Goal: Communication & Community: Answer question/provide support

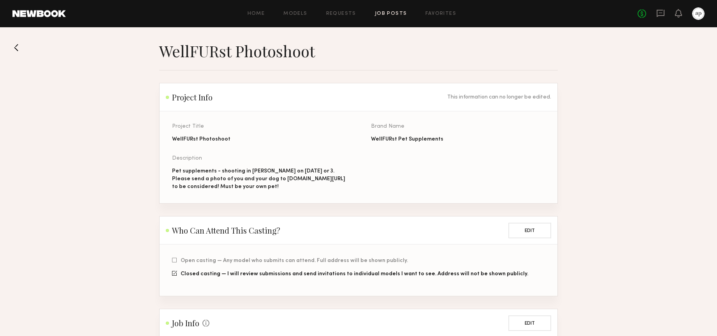
click at [308, 16] on div "Home Models Requests Job Posts Favorites Sign Out No fees up to $5,000" at bounding box center [385, 13] width 639 height 12
click at [302, 16] on link "Models" at bounding box center [296, 13] width 24 height 5
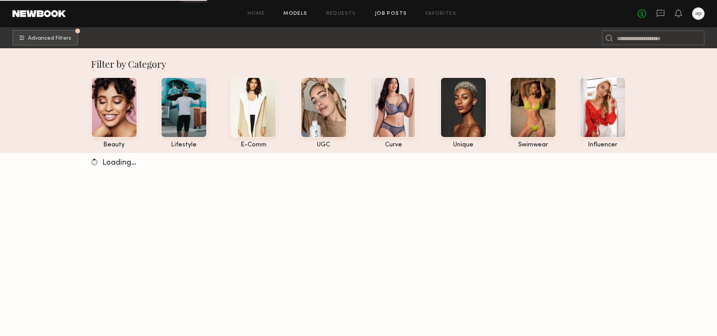
click at [388, 15] on link "Job Posts" at bounding box center [391, 13] width 32 height 5
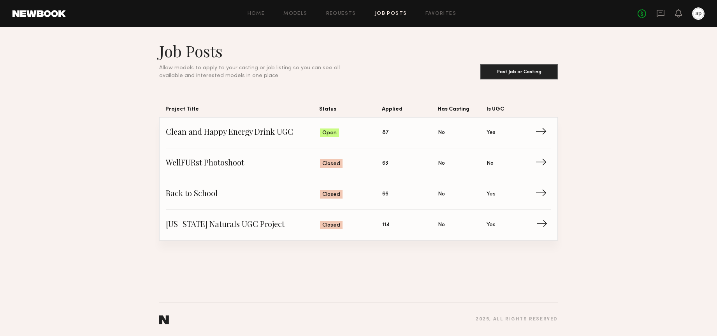
click at [223, 223] on span "[US_STATE] Naturals UGC Project" at bounding box center [243, 225] width 154 height 12
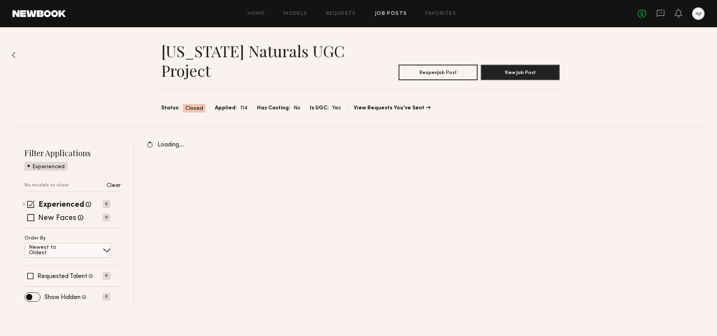
click at [384, 15] on link "Job Posts" at bounding box center [391, 13] width 32 height 5
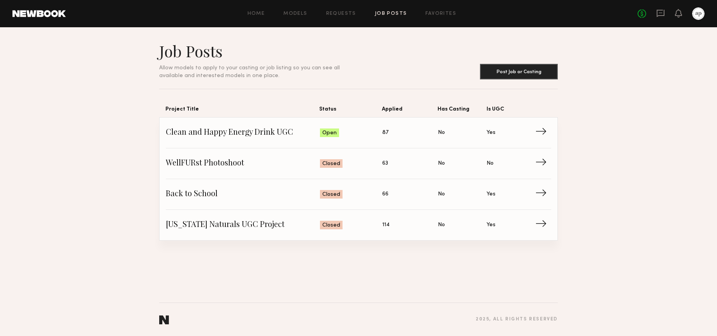
click at [695, 16] on div at bounding box center [698, 13] width 12 height 12
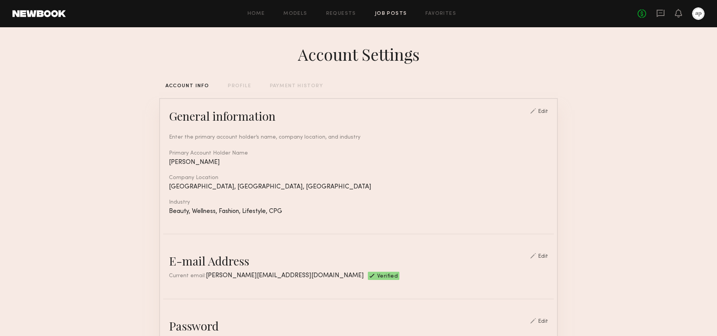
click at [389, 14] on link "Job Posts" at bounding box center [391, 13] width 32 height 5
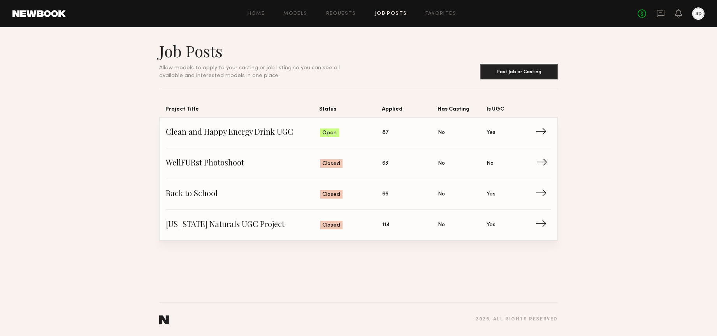
click at [222, 162] on span "WellFURst Photoshoot" at bounding box center [243, 164] width 154 height 12
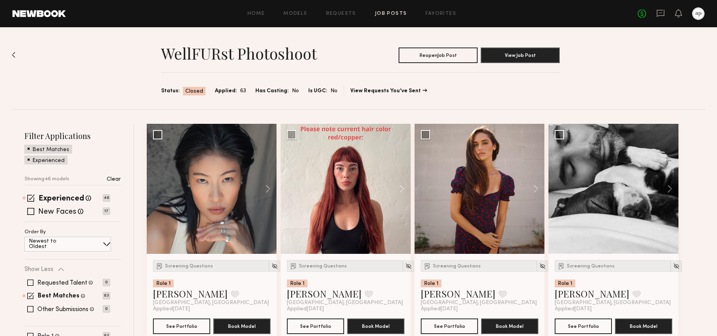
click at [340, 16] on div "Home Models Requests Job Posts Favorites Sign Out No fees up to $5,000" at bounding box center [385, 13] width 639 height 12
click at [339, 11] on link "Requests" at bounding box center [341, 13] width 30 height 5
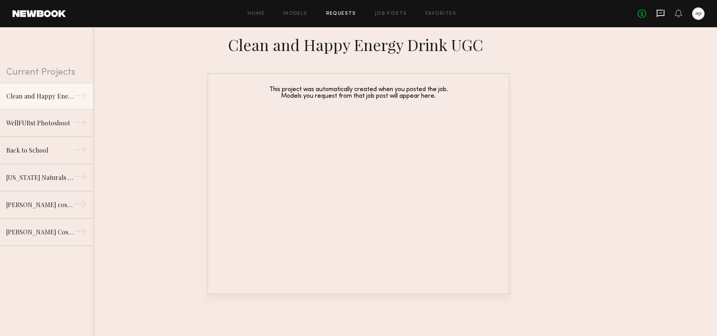
click at [661, 13] on icon at bounding box center [660, 12] width 3 height 1
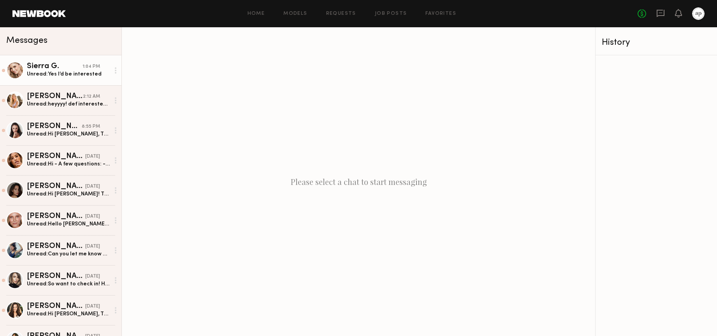
click at [55, 66] on div "Sierra G." at bounding box center [55, 67] width 56 height 8
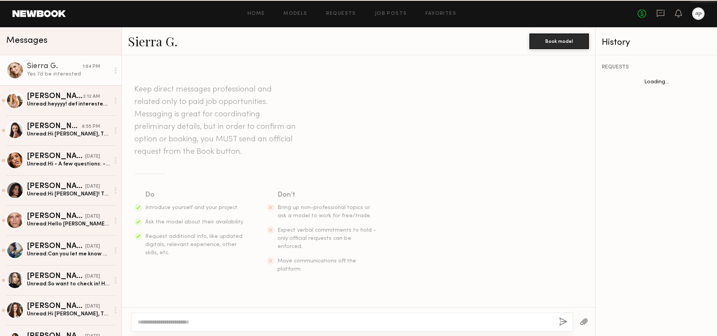
scroll to position [569, 0]
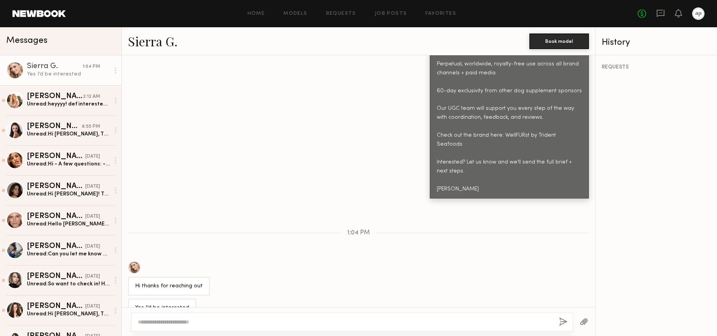
click at [234, 315] on div at bounding box center [352, 322] width 442 height 19
click at [234, 322] on textarea at bounding box center [345, 322] width 415 height 8
type textarea "**********"
click at [585, 322] on button "button" at bounding box center [584, 322] width 9 height 10
click at [562, 320] on button "button" at bounding box center [563, 322] width 9 height 10
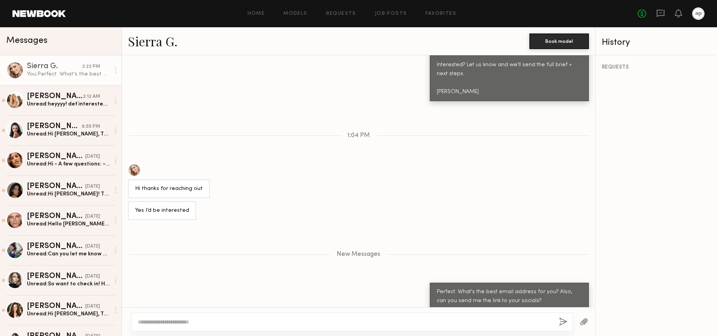
scroll to position [708, 0]
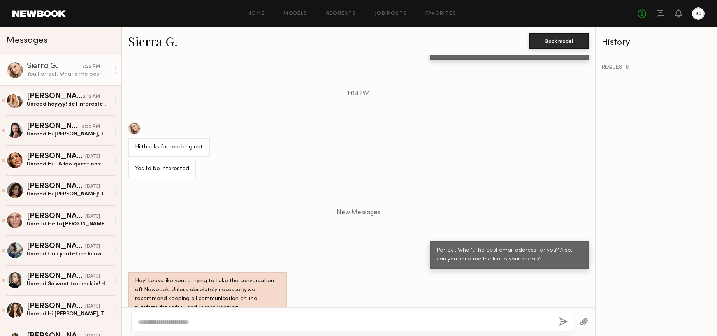
click at [515, 246] on div "Perfect. What's the best email address for you? Also, can you send me the link …" at bounding box center [509, 255] width 145 height 18
click at [57, 110] on link "[PERSON_NAME] 2:12 AM Unread: heyyyy! def interested but i dont have a dog- do …" at bounding box center [61, 100] width 122 height 30
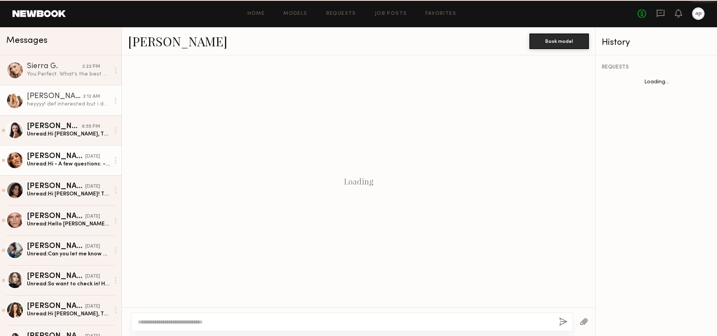
scroll to position [541, 0]
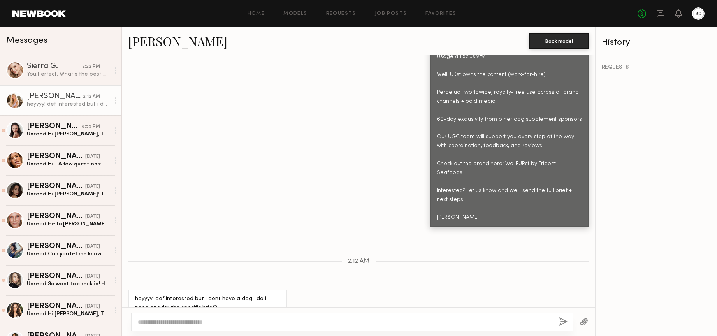
click at [220, 318] on textarea at bounding box center [345, 322] width 415 height 8
click at [228, 319] on textarea "**********" at bounding box center [345, 322] width 415 height 8
type textarea "**********"
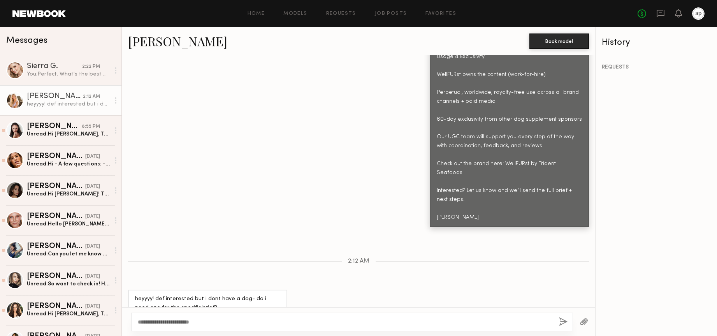
click at [564, 325] on button "button" at bounding box center [563, 322] width 9 height 10
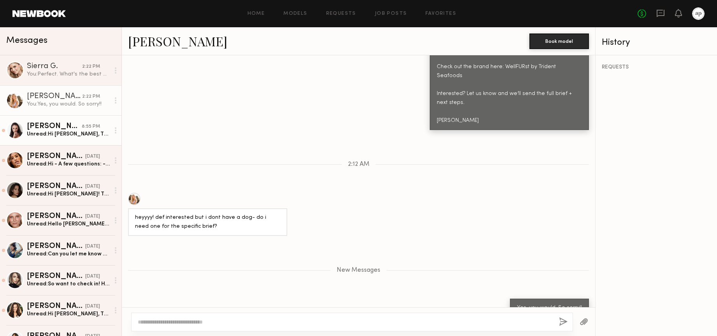
click at [57, 123] on div "[PERSON_NAME]" at bounding box center [54, 127] width 55 height 8
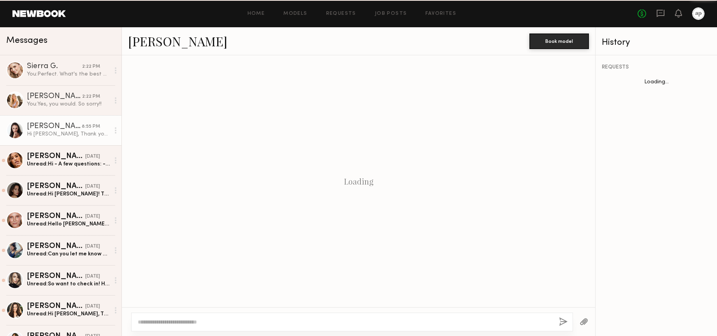
scroll to position [508, 0]
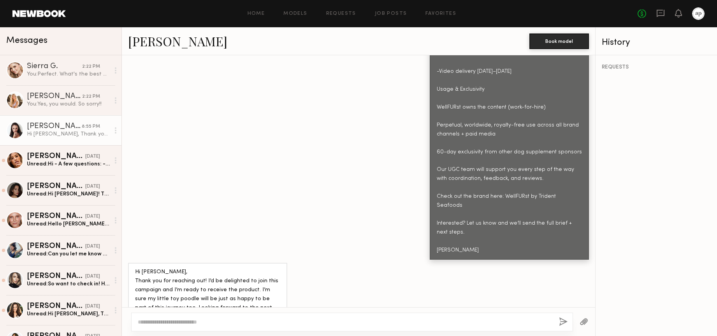
click at [255, 317] on div at bounding box center [352, 322] width 442 height 19
click at [233, 317] on div at bounding box center [352, 322] width 442 height 19
click at [212, 320] on textarea at bounding box center [345, 322] width 415 height 8
paste textarea "**********"
type textarea "**********"
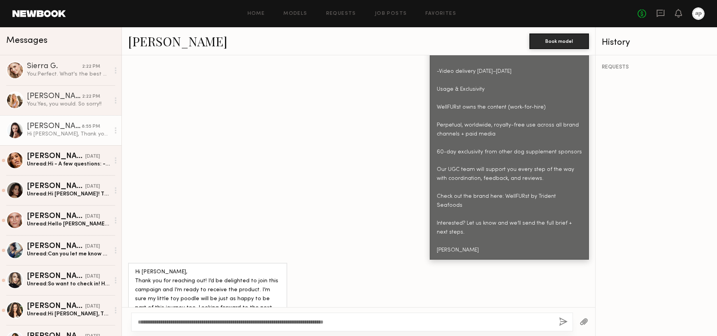
click at [580, 321] on button "button" at bounding box center [584, 322] width 9 height 10
click at [564, 322] on button "button" at bounding box center [563, 322] width 9 height 10
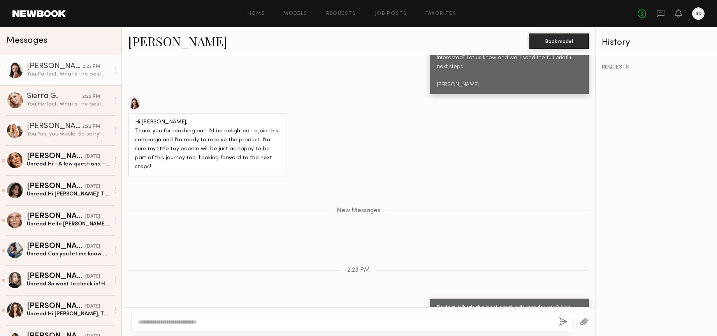
scroll to position [722, 0]
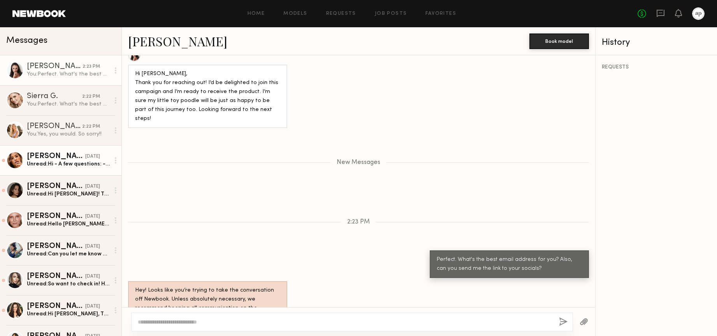
click at [72, 161] on div "Unread: Hi - A few questions: - does the product have chicken in it? Ember is a…" at bounding box center [68, 163] width 83 height 7
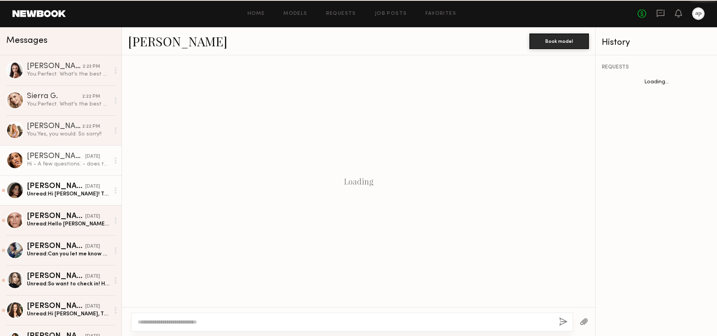
scroll to position [553, 0]
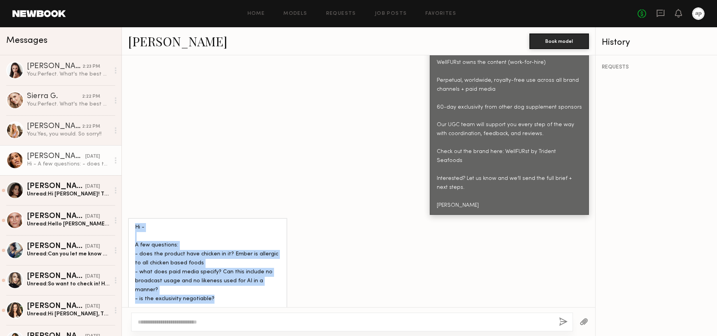
drag, startPoint x: 207, startPoint y: 273, endPoint x: 135, endPoint y: 211, distance: 95.3
click at [135, 223] on div "Hi - A few questions: - does the product have chicken in it? Ember is allergic …" at bounding box center [207, 272] width 145 height 98
copy div "Hi - A few questions: - does the product have chicken in it? Ember is allergic …"
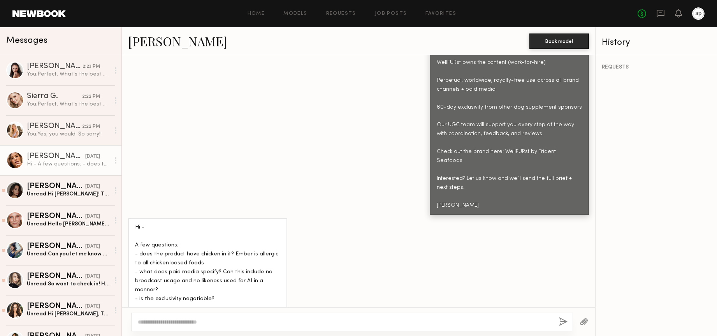
click at [201, 319] on textarea at bounding box center [345, 322] width 415 height 8
paste textarea "**********"
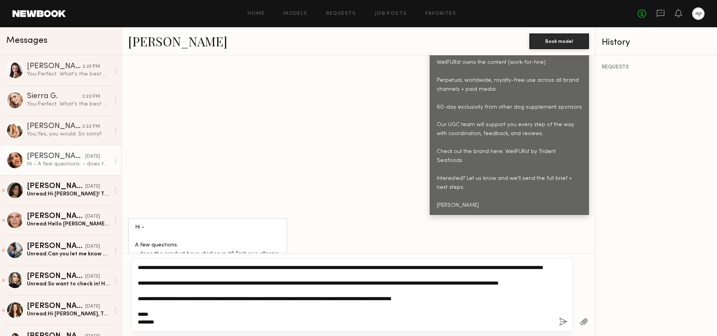
scroll to position [61, 0]
type textarea "**********"
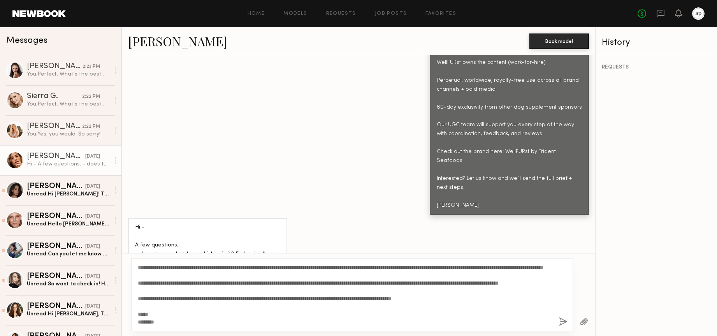
click at [563, 321] on button "button" at bounding box center [563, 322] width 9 height 10
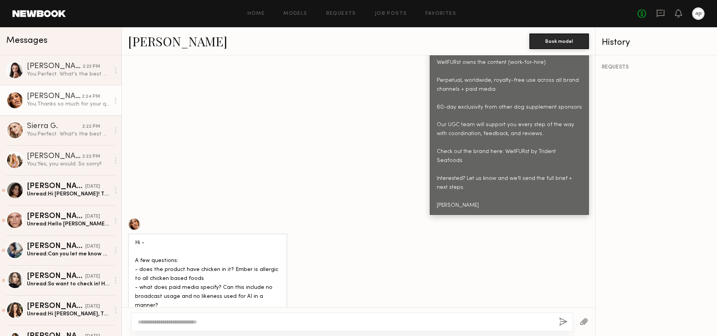
scroll to position [0, 0]
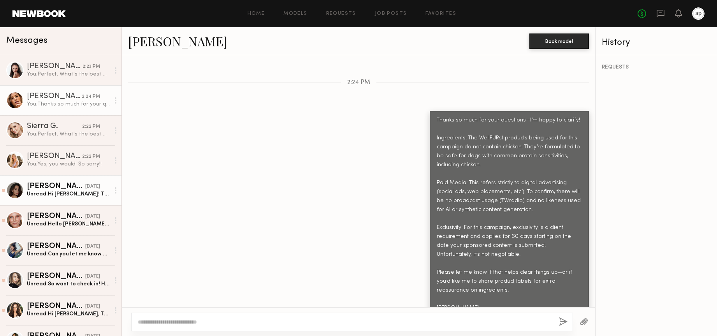
click at [46, 186] on div "[PERSON_NAME]" at bounding box center [56, 187] width 58 height 8
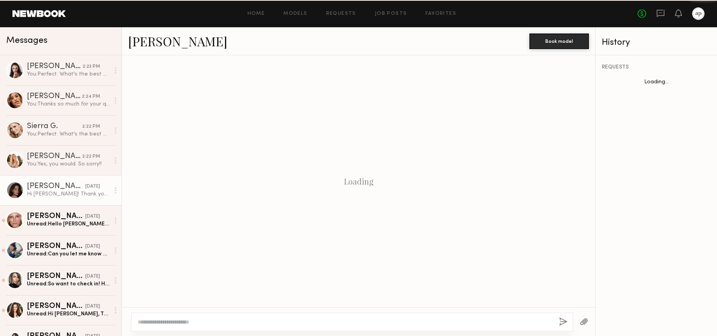
scroll to position [535, 0]
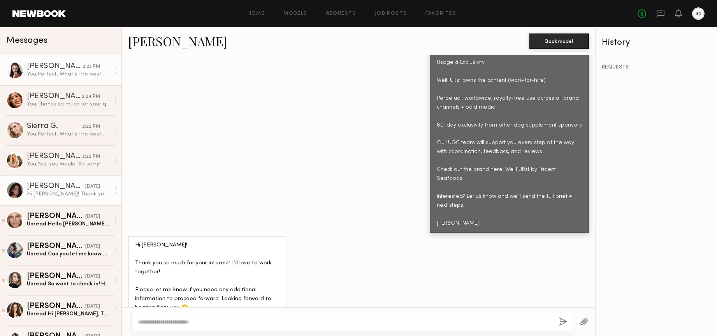
click at [49, 71] on div "You: Perfect. What's the best email address for you? Also, can you send me the …" at bounding box center [68, 73] width 83 height 7
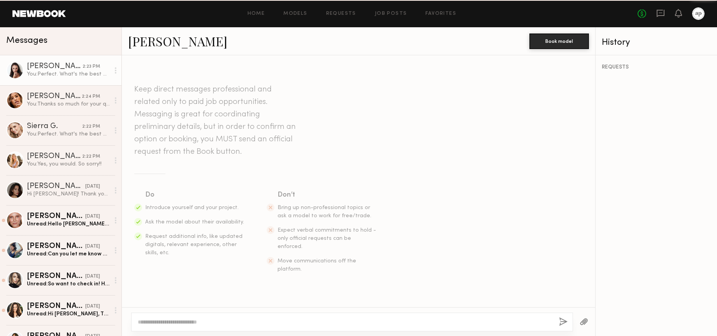
scroll to position [746, 0]
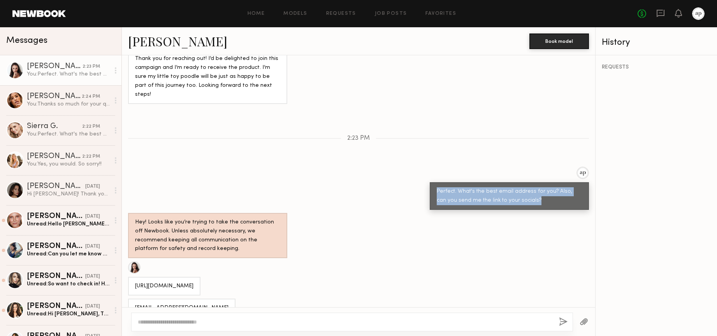
drag, startPoint x: 532, startPoint y: 177, endPoint x: 437, endPoint y: 166, distance: 96.1
click at [437, 187] on div "Perfect. What's the best email address for you? Also, can you send me the link …" at bounding box center [509, 196] width 145 height 18
copy div "Perfect. What's the best email address for you? Also, can you send me the link …"
click at [35, 194] on div "Hi [PERSON_NAME]! Thank you so much for your interest! I’d love to work togethe…" at bounding box center [68, 193] width 83 height 7
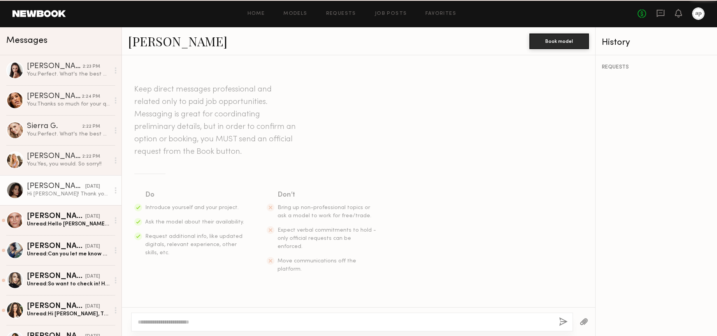
scroll to position [535, 0]
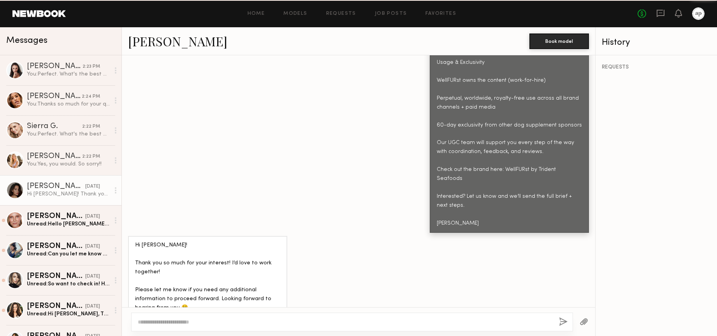
click at [198, 315] on div at bounding box center [352, 322] width 442 height 19
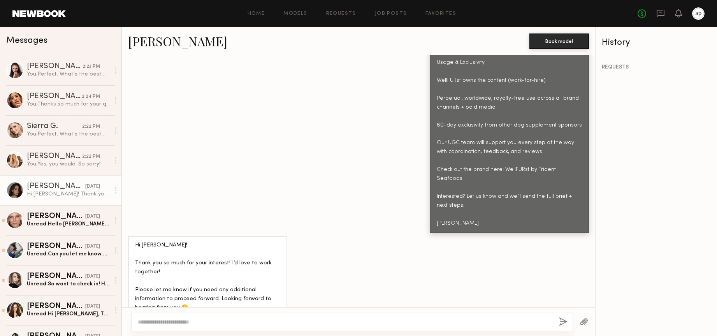
click at [200, 315] on div at bounding box center [352, 322] width 442 height 19
click at [198, 322] on textarea at bounding box center [345, 322] width 415 height 8
paste textarea "**********"
type textarea "**********"
click at [562, 322] on button "button" at bounding box center [563, 322] width 9 height 10
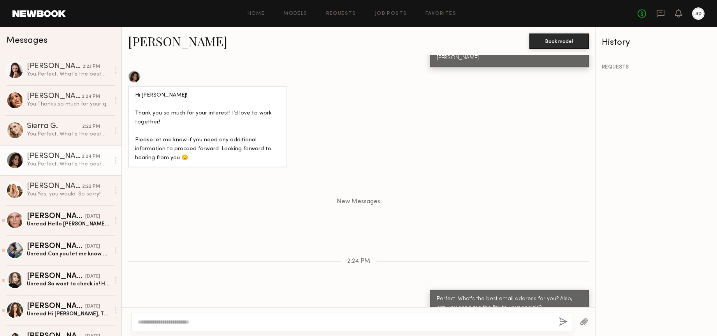
scroll to position [749, 0]
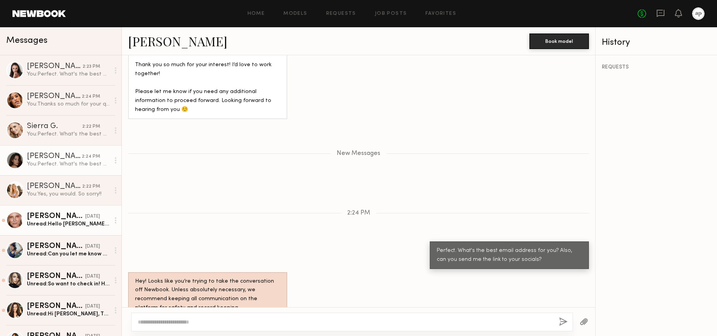
click at [63, 222] on div "Unread: Hello [PERSON_NAME], Thank you very much for your message and interest!…" at bounding box center [68, 223] width 83 height 7
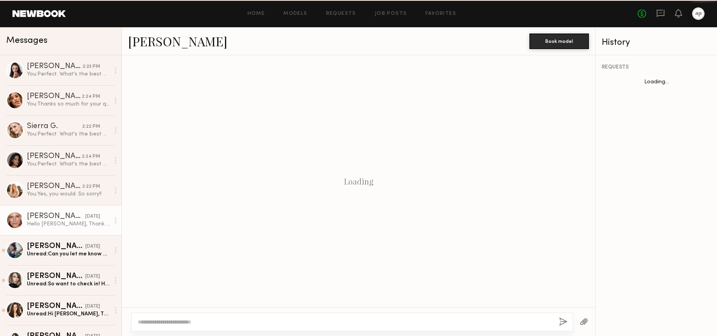
scroll to position [570, 0]
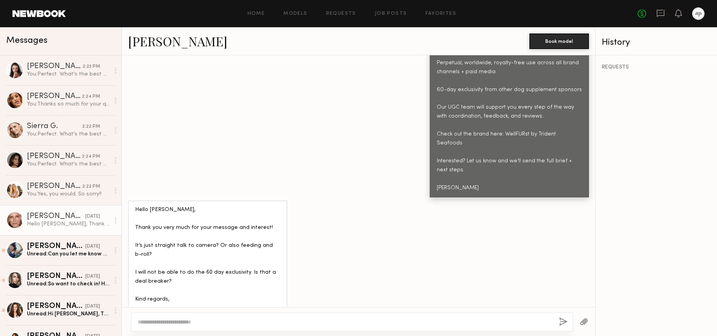
click at [247, 328] on div at bounding box center [352, 322] width 442 height 19
click at [176, 324] on textarea at bounding box center [345, 322] width 415 height 8
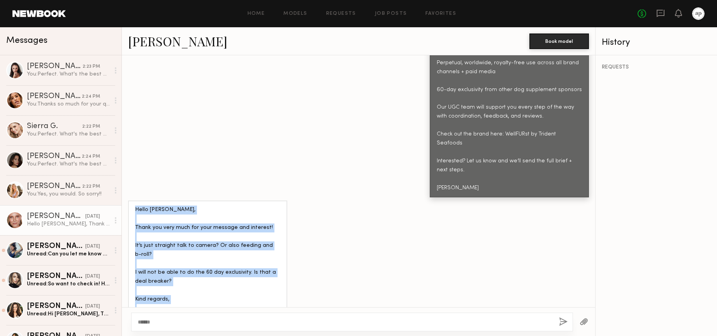
drag, startPoint x: 167, startPoint y: 292, endPoint x: 134, endPoint y: 209, distance: 90.0
click at [134, 201] on div "Hello [PERSON_NAME], Thank you very much for your message and interest! It’s ju…" at bounding box center [207, 264] width 159 height 126
copy div "Hello [PERSON_NAME], Thank you very much for your message and interest! It’s ju…"
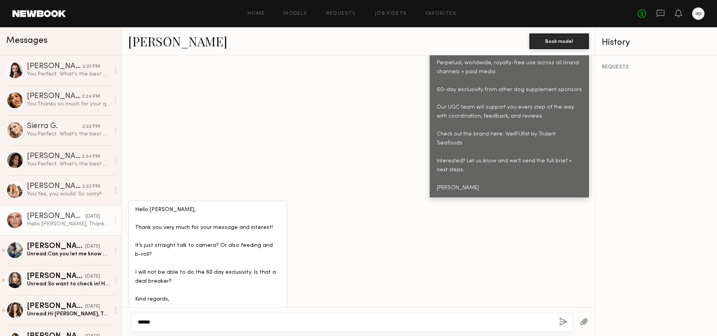
click at [170, 322] on textarea "******" at bounding box center [345, 322] width 415 height 8
click at [169, 322] on textarea "******" at bounding box center [345, 322] width 415 height 8
paste textarea "**********"
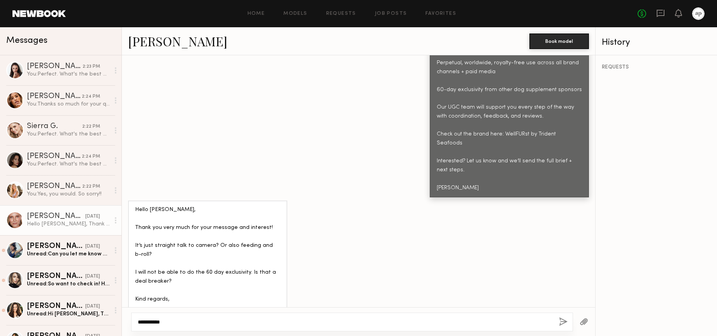
scroll to position [38, 0]
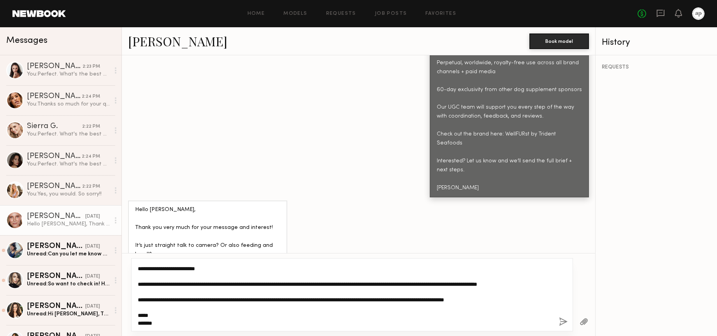
type textarea "**********"
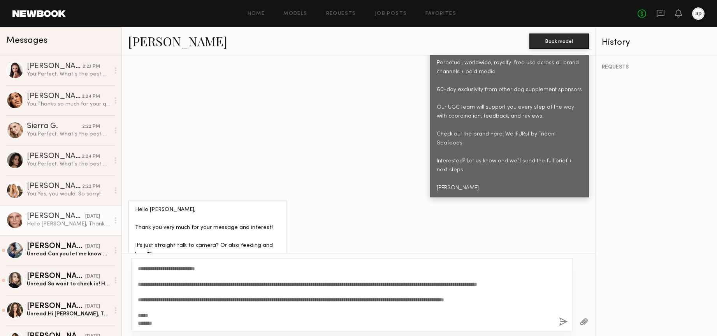
click at [567, 321] on button "button" at bounding box center [563, 322] width 9 height 10
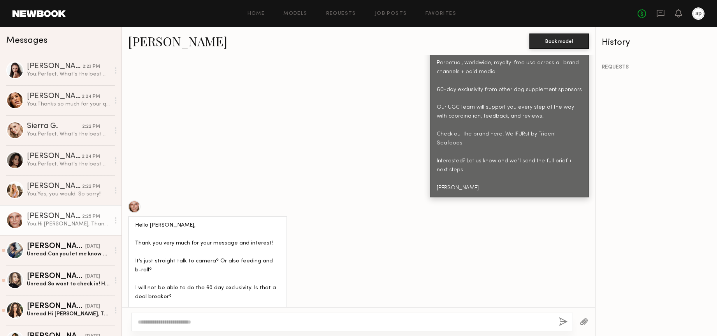
scroll to position [0, 0]
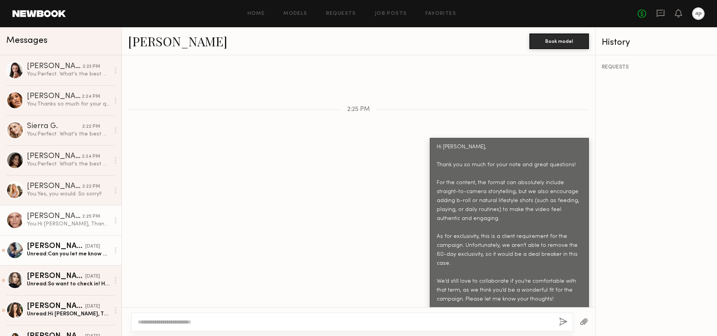
click at [69, 251] on div "Unread: Can you let me know what is next step, please?" at bounding box center [68, 253] width 83 height 7
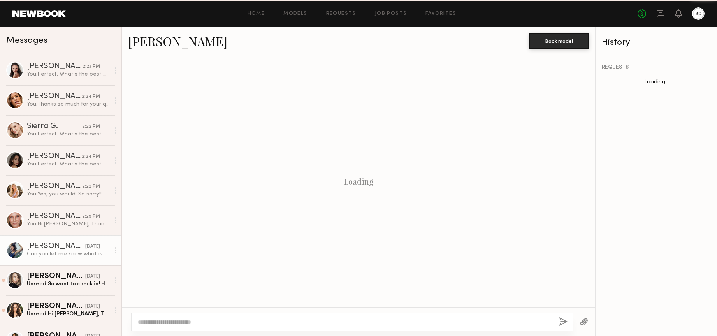
scroll to position [540, 0]
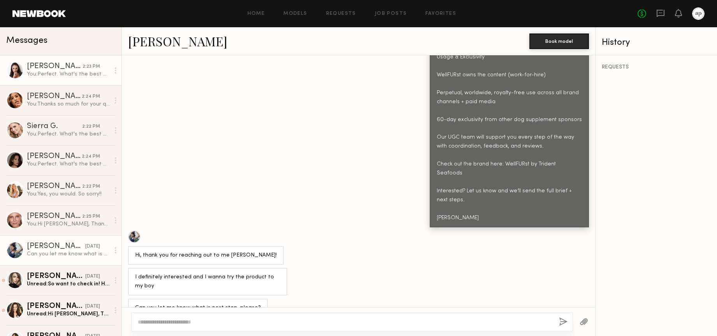
click at [56, 81] on link "[PERSON_NAME] 2:23 PM You: Perfect. What's the best email address for you? Also…" at bounding box center [61, 70] width 122 height 30
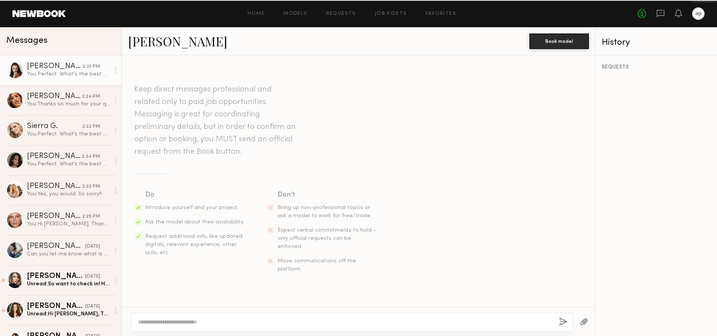
scroll to position [746, 0]
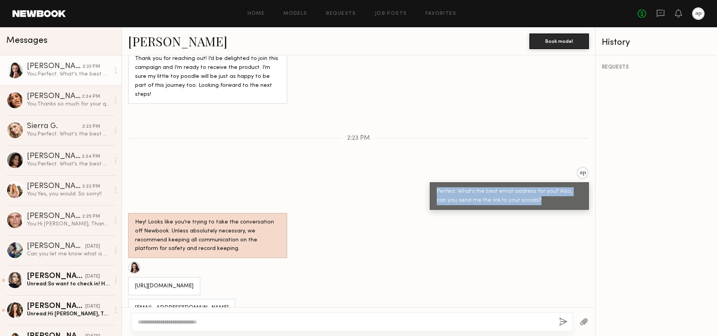
drag, startPoint x: 532, startPoint y: 177, endPoint x: 318, endPoint y: 173, distance: 213.5
click at [433, 182] on div "Perfect. What's the best email address for you? Also, can you send me the link …" at bounding box center [509, 196] width 159 height 28
copy div "Perfect. What's the best email address for you? Also, can you send me the link …"
click at [57, 254] on div "Can you let me know what is next step, please?" at bounding box center [68, 253] width 83 height 7
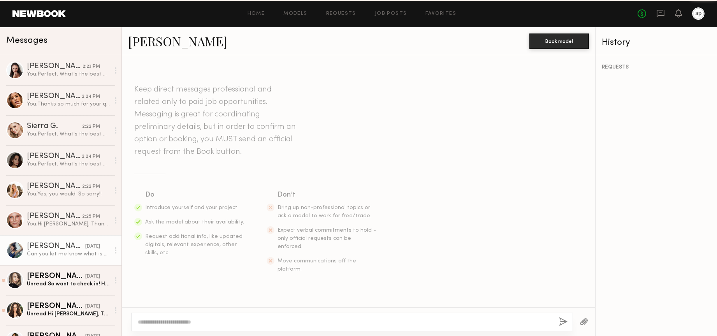
scroll to position [540, 0]
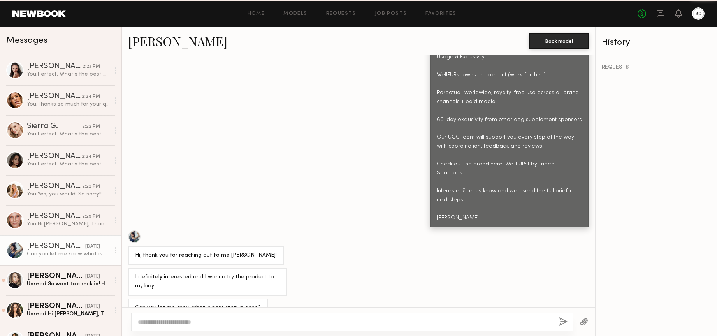
click at [220, 322] on textarea at bounding box center [345, 322] width 415 height 8
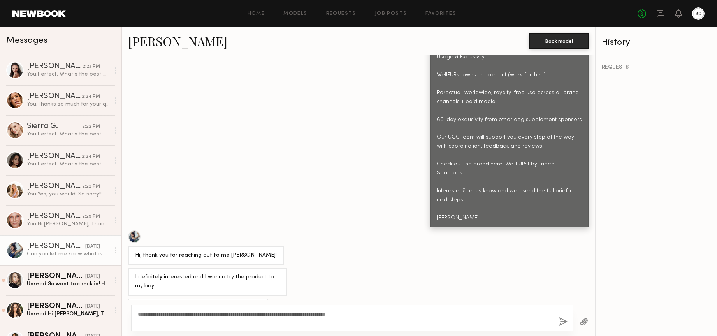
type textarea "**********"
click at [561, 322] on button "button" at bounding box center [563, 322] width 9 height 10
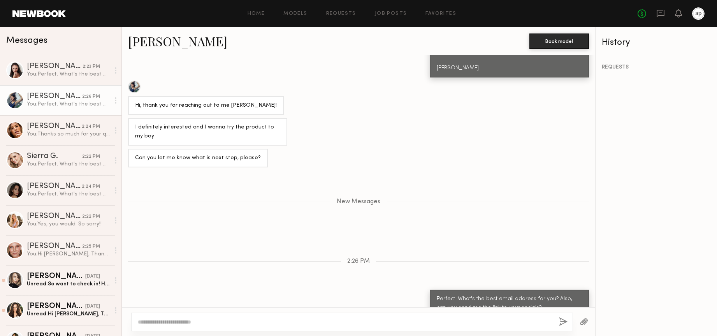
scroll to position [739, 0]
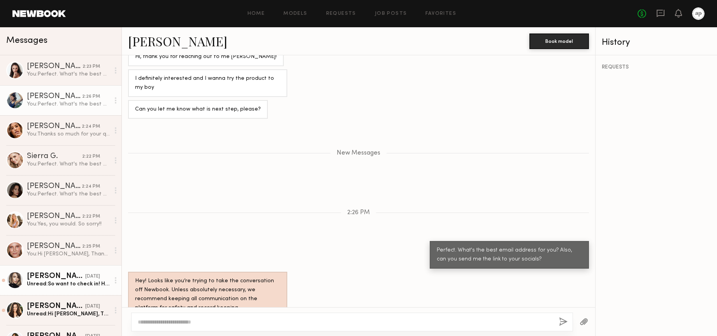
click at [97, 283] on div "Unread: So want to check in! Have a cute little pup would be fun to shoot!" at bounding box center [68, 283] width 83 height 7
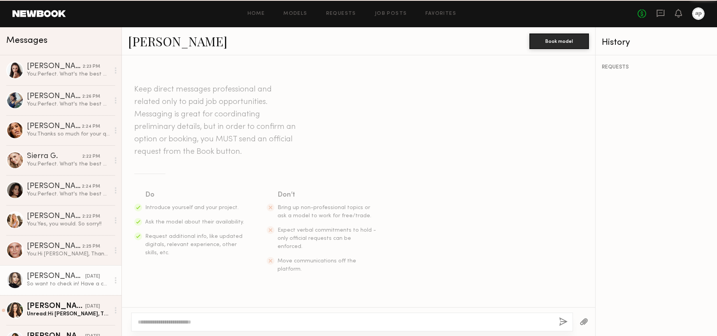
scroll to position [567, 0]
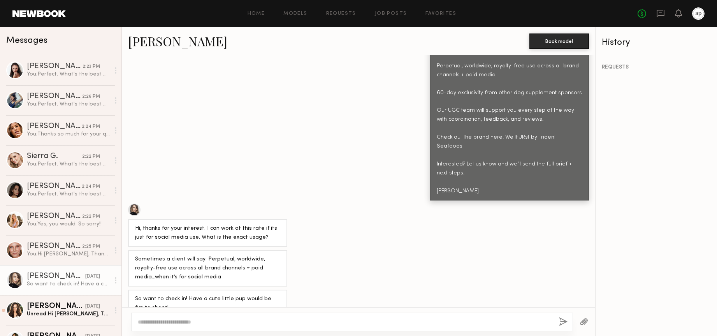
click at [197, 321] on textarea at bounding box center [345, 322] width 415 height 8
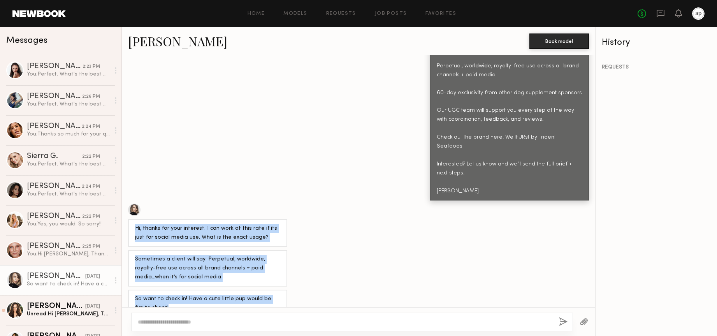
drag, startPoint x: 161, startPoint y: 292, endPoint x: 131, endPoint y: 211, distance: 87.1
click at [130, 210] on div "Keep direct messages professional and related only to paid job opportunities. M…" at bounding box center [359, 181] width 474 height 252
copy div "Hi, thanks for your interest. I can work at this rate if its just for social me…"
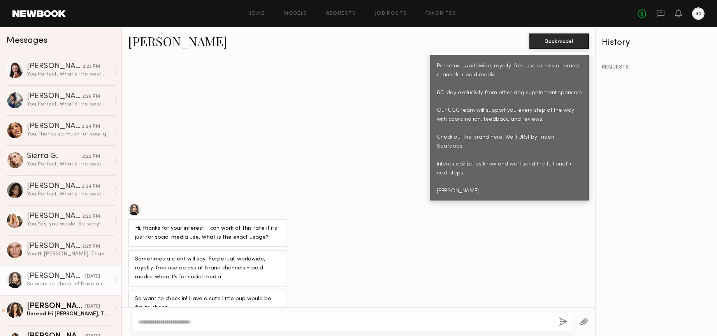
click at [229, 315] on div at bounding box center [352, 322] width 442 height 19
click at [228, 319] on textarea at bounding box center [345, 322] width 415 height 8
paste textarea "**********"
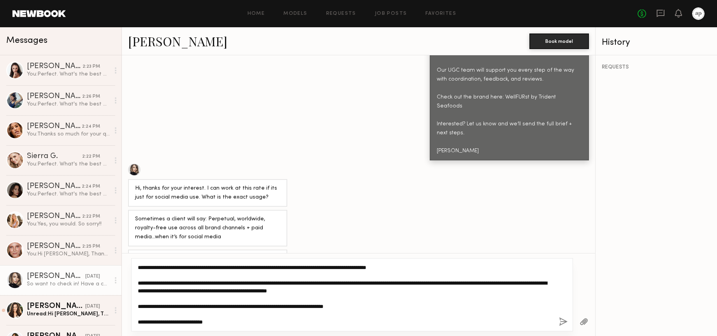
scroll to position [614, 0]
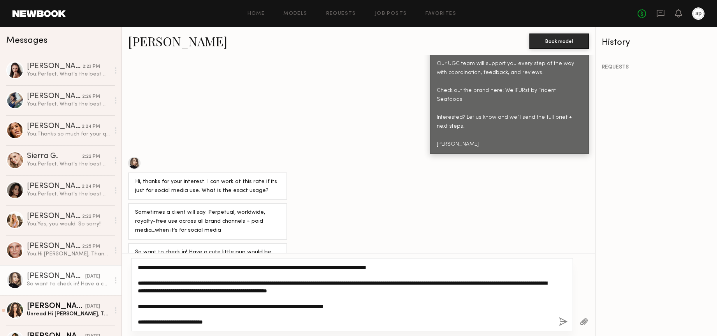
type textarea "**********"
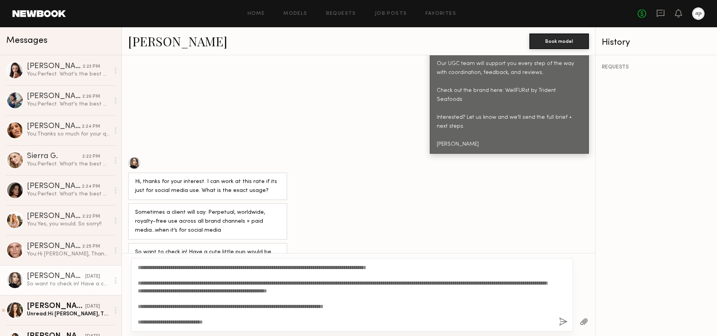
click at [561, 319] on button "button" at bounding box center [563, 322] width 9 height 10
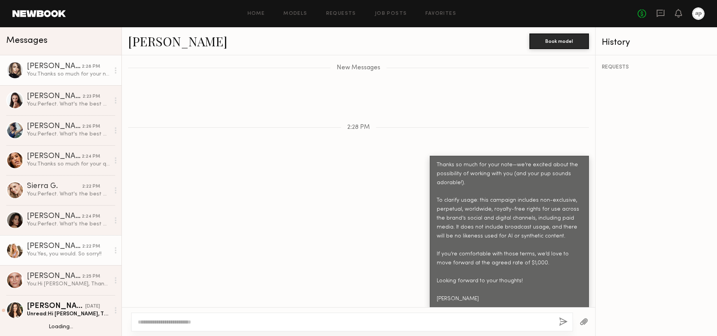
scroll to position [37, 0]
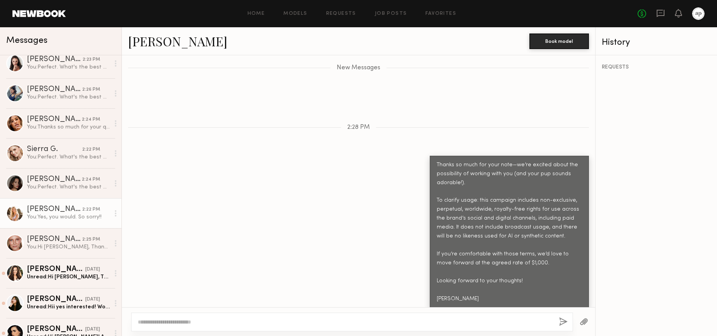
click at [62, 218] on div "You: Yes, you would. So sorry!!" at bounding box center [68, 216] width 83 height 7
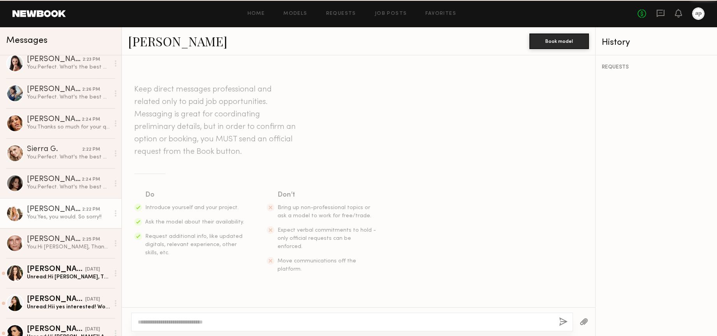
scroll to position [578, 0]
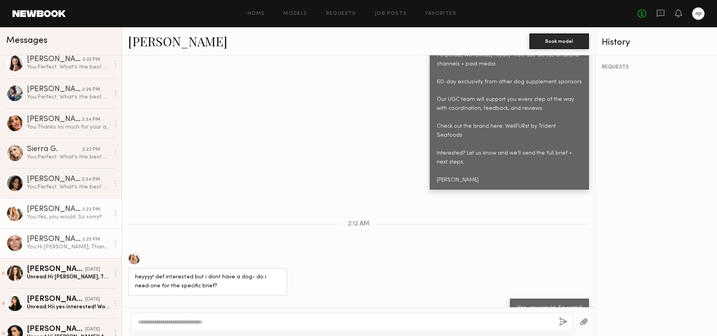
click at [83, 236] on div "2:25 PM" at bounding box center [91, 239] width 18 height 7
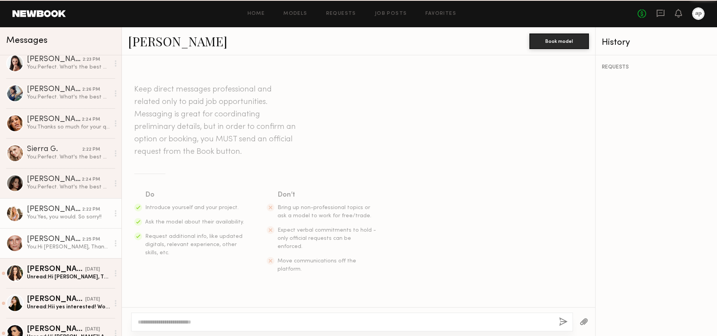
scroll to position [837, 0]
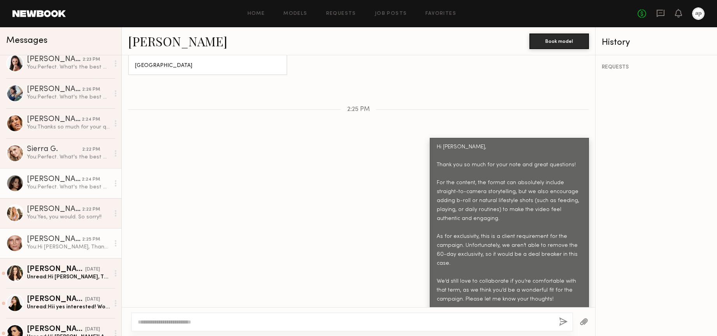
click at [77, 193] on link "[PERSON_NAME] 2:24 PM You: Perfect. What's the best email address for you? Also…" at bounding box center [61, 183] width 122 height 30
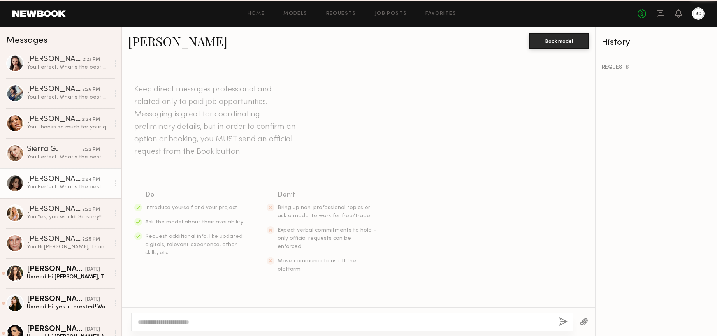
scroll to position [689, 0]
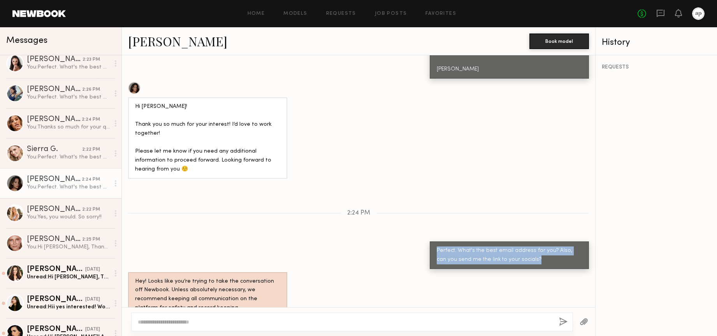
drag, startPoint x: 519, startPoint y: 244, endPoint x: 436, endPoint y: 236, distance: 83.0
click at [437, 247] on div "Perfect. What's the best email address for you? Also, can you send me the link …" at bounding box center [509, 256] width 145 height 18
copy div "Perfect. What's the best email address for you? Also, can you send me the link …"
click at [49, 278] on div "Unread: Hi [PERSON_NAME], Thank you for reaching out and consideration. I would…" at bounding box center [68, 276] width 83 height 7
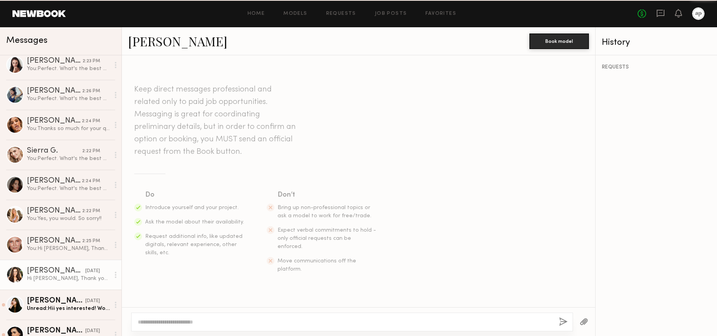
scroll to position [544, 0]
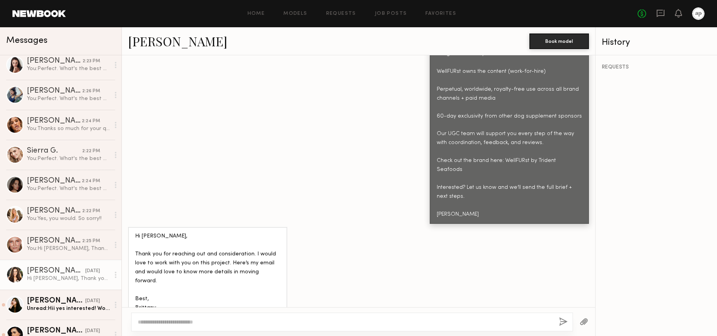
click at [198, 318] on textarea at bounding box center [345, 322] width 415 height 8
type textarea "**********"
click at [562, 323] on button "button" at bounding box center [563, 322] width 9 height 10
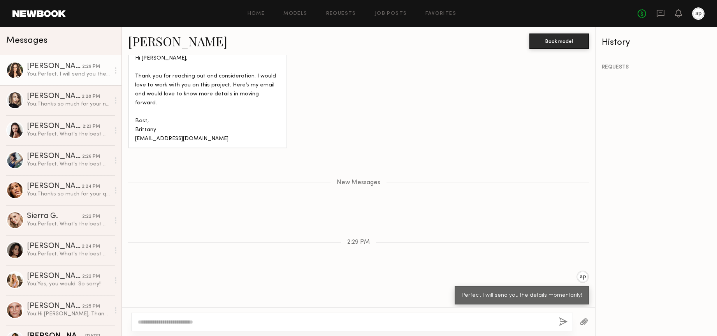
scroll to position [737, 0]
drag, startPoint x: 210, startPoint y: 113, endPoint x: 125, endPoint y: 112, distance: 84.1
click at [125, 112] on div "Hi [PERSON_NAME], Thank you for reaching out and consideration. I would love to…" at bounding box center [359, 90] width 474 height 115
copy div "[EMAIL_ADDRESS][DOMAIN_NAME]"
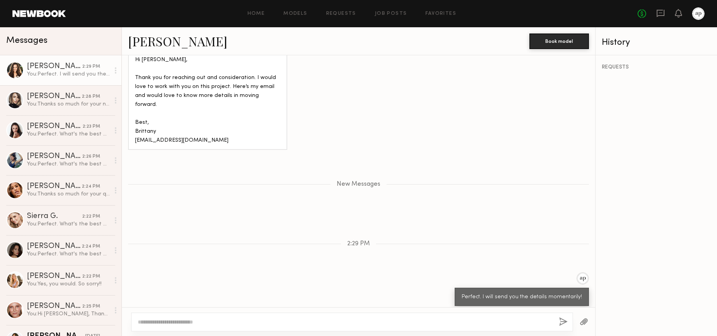
click at [278, 319] on textarea at bounding box center [345, 322] width 415 height 8
type textarea "*****"
click at [564, 323] on button "button" at bounding box center [563, 322] width 9 height 10
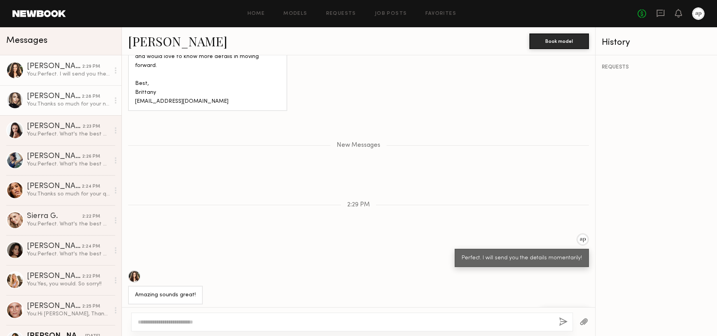
click at [69, 100] on div "[PERSON_NAME]" at bounding box center [54, 97] width 55 height 8
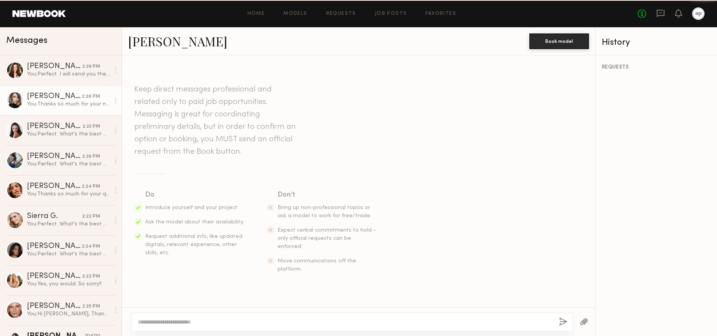
scroll to position [791, 0]
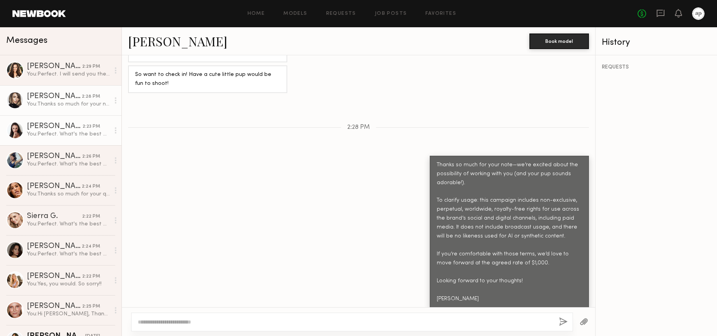
click at [59, 137] on div "You: Perfect. What's the best email address for you? Also, can you send me the …" at bounding box center [68, 133] width 83 height 7
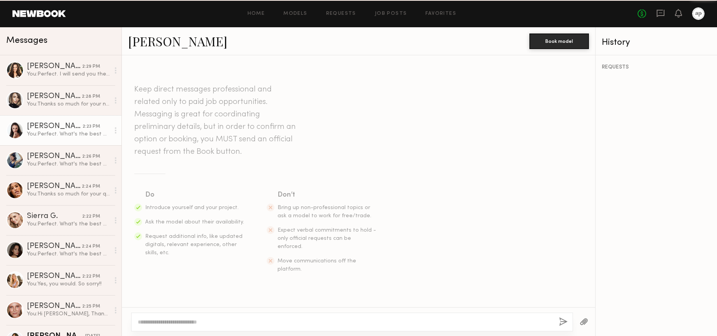
scroll to position [746, 0]
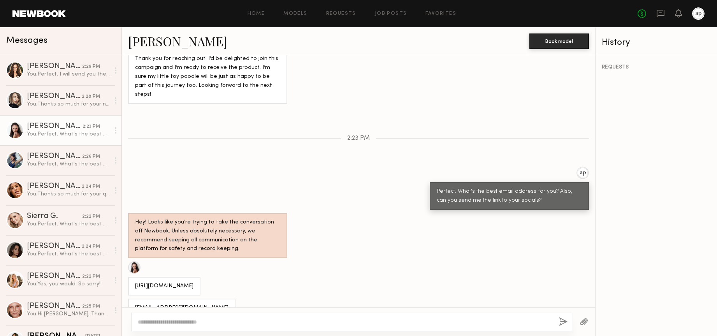
drag, startPoint x: 231, startPoint y: 270, endPoint x: 134, endPoint y: 264, distance: 97.1
click at [135, 282] on div "[URL][DOMAIN_NAME]" at bounding box center [164, 286] width 58 height 9
copy div "[URL][DOMAIN_NAME]"
drag, startPoint x: 196, startPoint y: 292, endPoint x: 144, endPoint y: 261, distance: 61.1
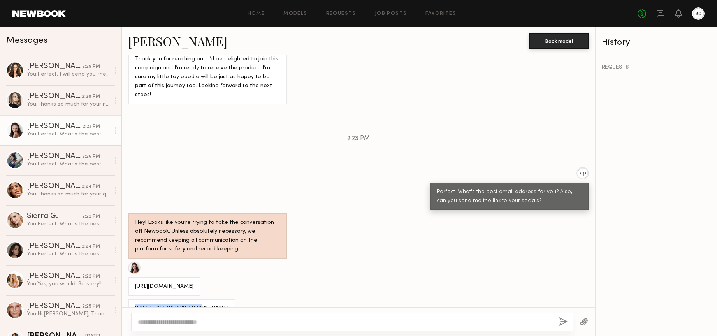
click at [134, 299] on div "[EMAIL_ADDRESS][DOMAIN_NAME]" at bounding box center [181, 308] width 107 height 19
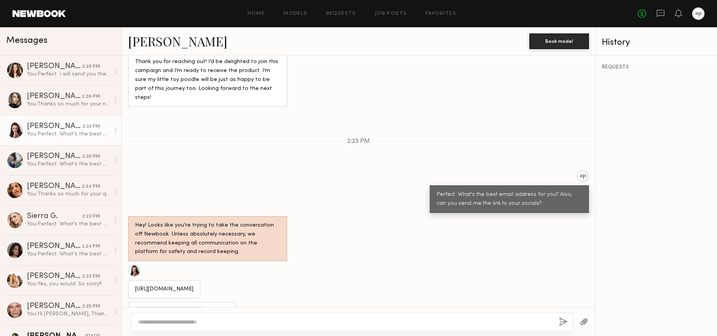
copy div "[EMAIL_ADDRESS][DOMAIN_NAME]"
click at [230, 319] on textarea at bounding box center [345, 322] width 415 height 8
type textarea "**********"
click at [562, 322] on button "button" at bounding box center [563, 322] width 9 height 10
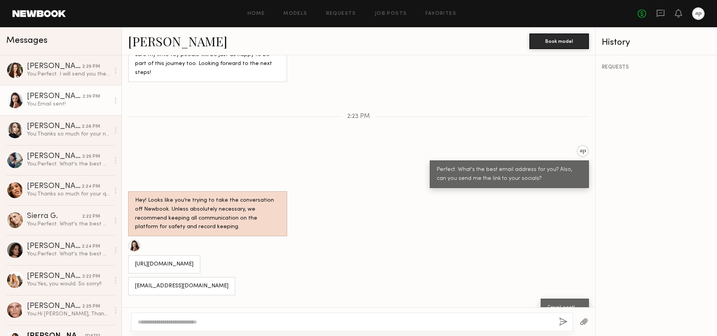
scroll to position [816, 0]
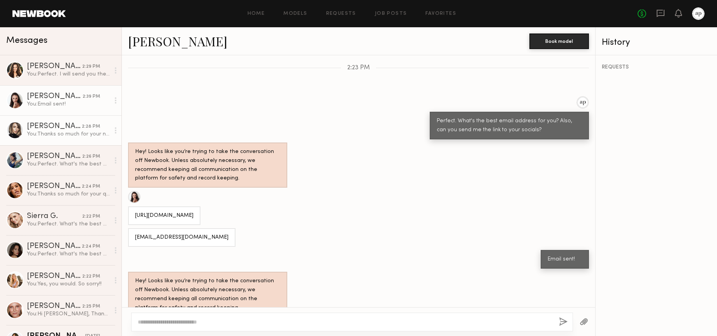
click at [49, 137] on div "You: Thanks so much for your note—we’re excited about the possibility of workin…" at bounding box center [68, 133] width 83 height 7
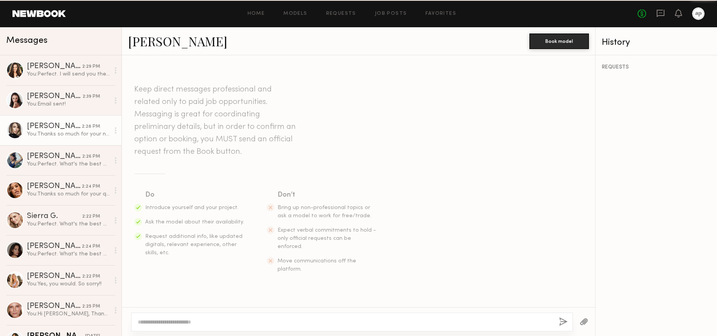
scroll to position [791, 0]
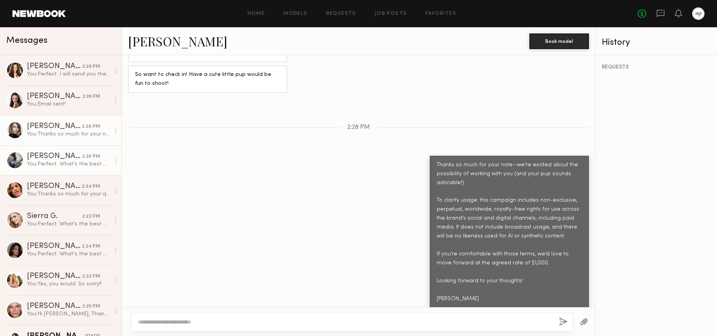
click at [55, 164] on div "You: Perfect. What's the best email address for you? Also, can you send me the …" at bounding box center [68, 163] width 83 height 7
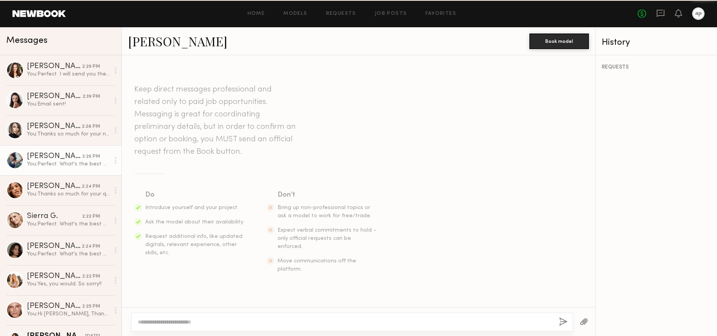
scroll to position [679, 0]
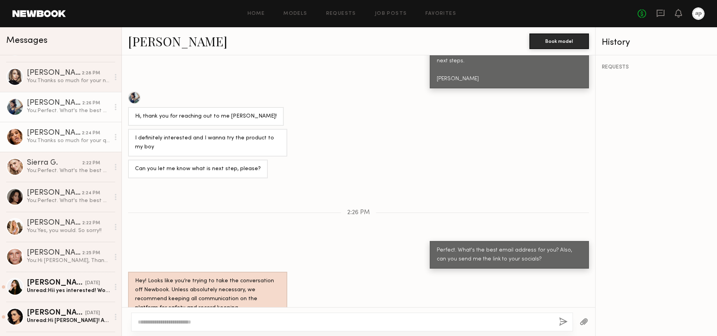
click at [55, 139] on div "You: Thanks so much for your questions—I’m happy to clarify! Ingredients: The W…" at bounding box center [68, 140] width 83 height 7
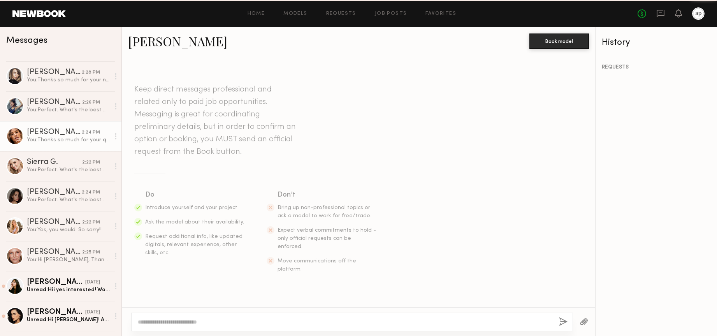
scroll to position [846, 0]
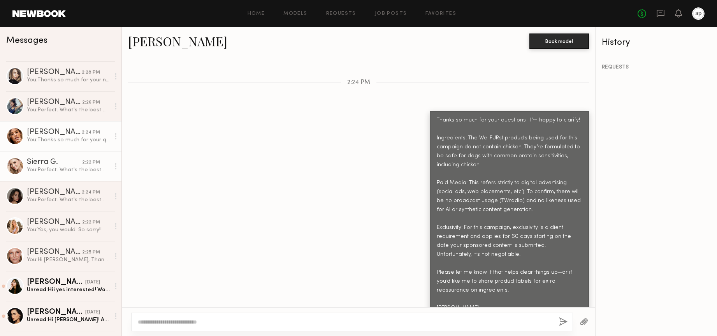
click at [56, 161] on div "Sierra G." at bounding box center [54, 163] width 55 height 8
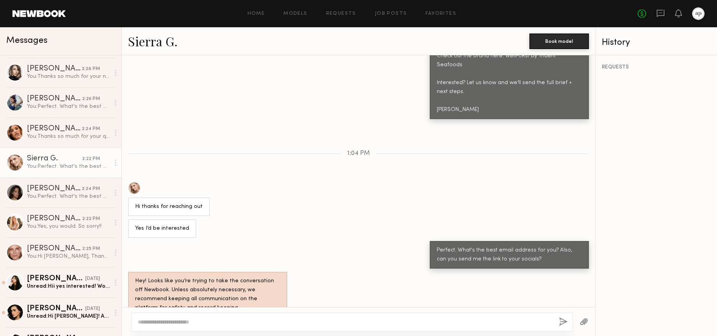
scroll to position [58, 0]
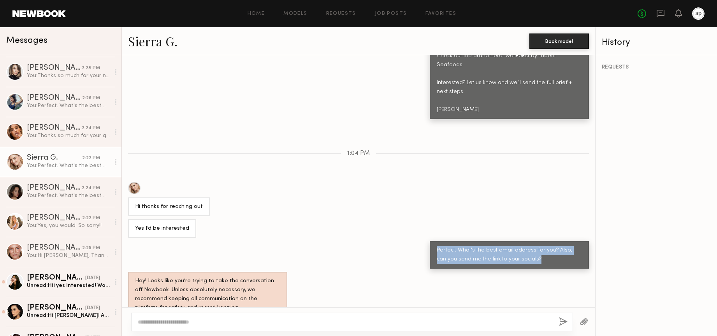
drag, startPoint x: 520, startPoint y: 240, endPoint x: 437, endPoint y: 231, distance: 84.3
click at [437, 246] on div "Perfect. What's the best email address for you? Also, can you send me the link …" at bounding box center [509, 255] width 145 height 18
copy div "Perfect. What's the best email address for you? Also, can you send me the link …"
click at [48, 200] on link "[PERSON_NAME] 2:24 PM You: Perfect. What's the best email address for you? Also…" at bounding box center [61, 192] width 122 height 30
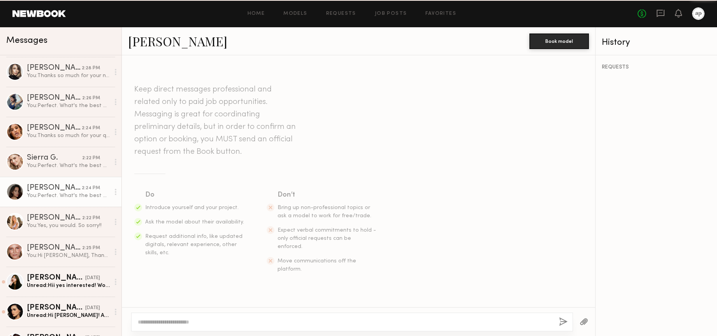
scroll to position [689, 0]
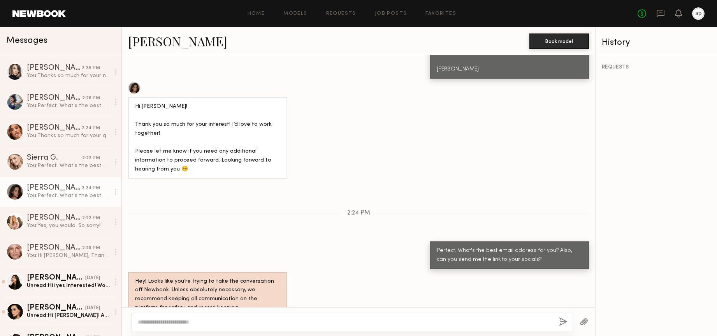
click at [50, 196] on div "You: Perfect. What's the best email address for you? Also, can you send me the …" at bounding box center [68, 195] width 83 height 7
click at [49, 218] on div "[PERSON_NAME]" at bounding box center [54, 218] width 55 height 8
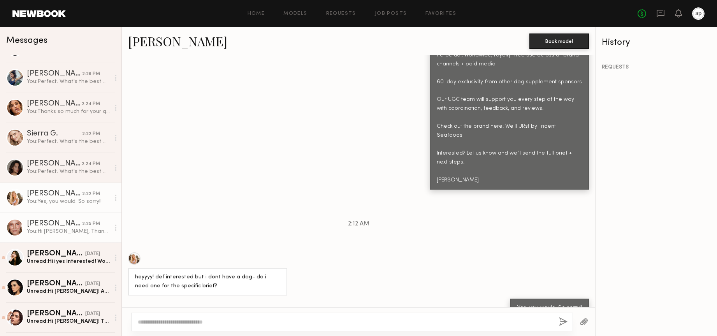
scroll to position [85, 0]
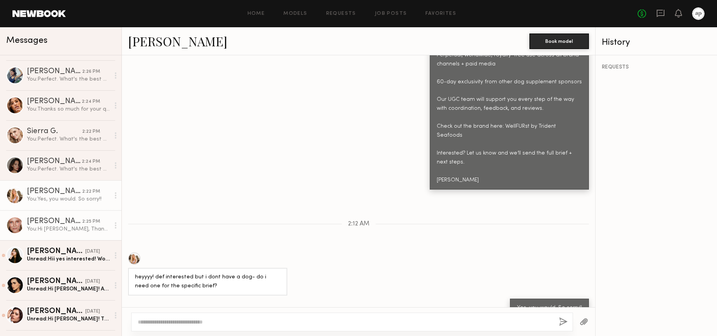
click at [49, 223] on div "[PERSON_NAME]" at bounding box center [54, 222] width 55 height 8
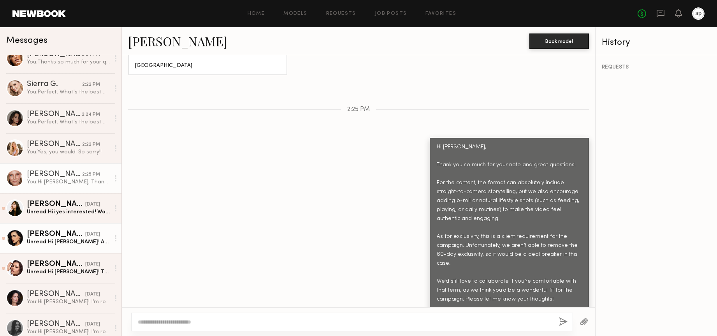
scroll to position [153, 0]
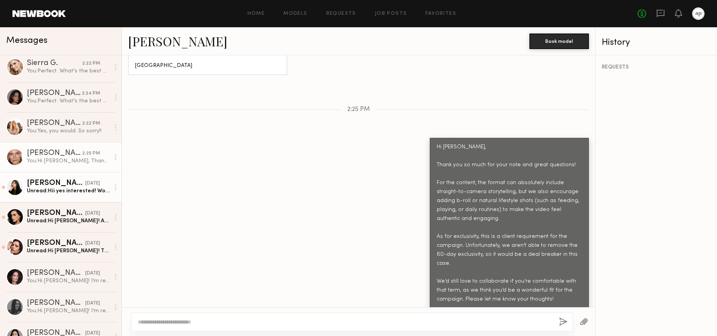
click at [60, 190] on div "Unread: Hii yes interested! Would love to see the brief!" at bounding box center [68, 190] width 83 height 7
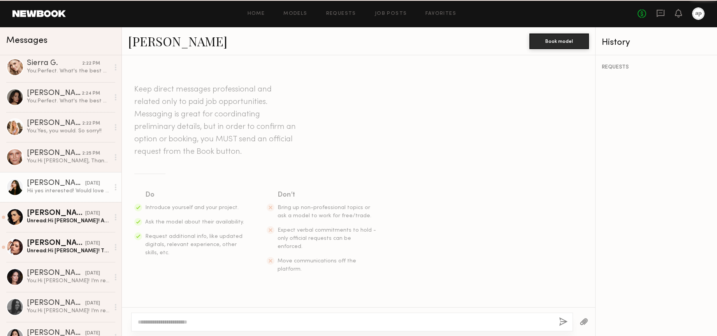
scroll to position [472, 0]
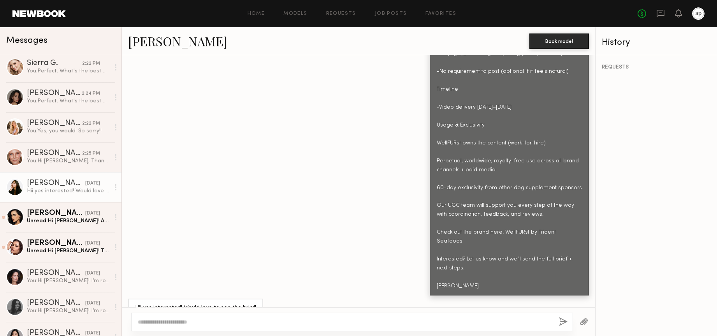
click at [207, 321] on textarea at bounding box center [345, 322] width 415 height 8
type textarea "**********"
drag, startPoint x: 562, startPoint y: 320, endPoint x: 521, endPoint y: 301, distance: 45.0
click at [562, 320] on button "button" at bounding box center [563, 322] width 9 height 10
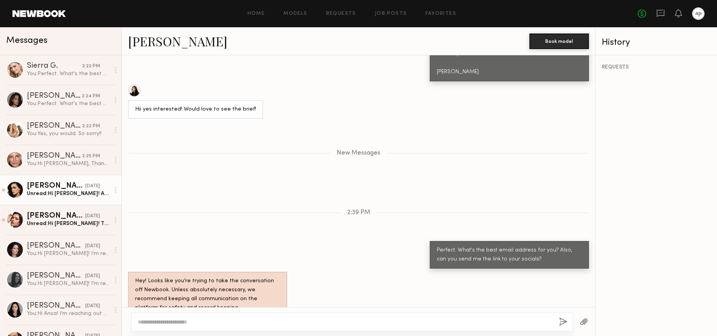
scroll to position [182, 0]
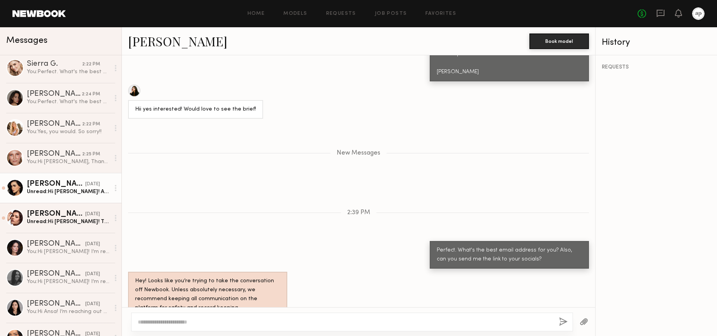
click at [60, 187] on div "[PERSON_NAME]" at bounding box center [56, 184] width 58 height 8
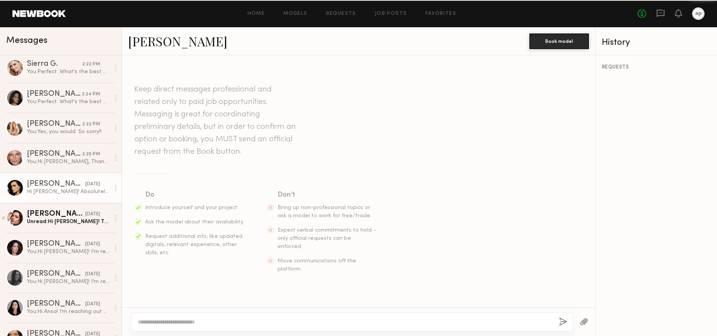
scroll to position [490, 0]
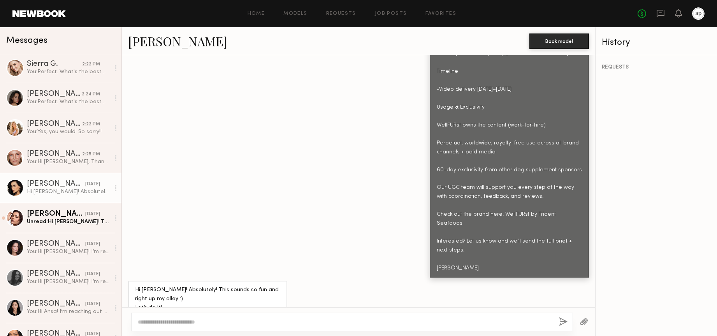
click at [213, 319] on textarea at bounding box center [345, 322] width 415 height 8
type textarea "**********"
click at [564, 323] on button "button" at bounding box center [563, 322] width 9 height 10
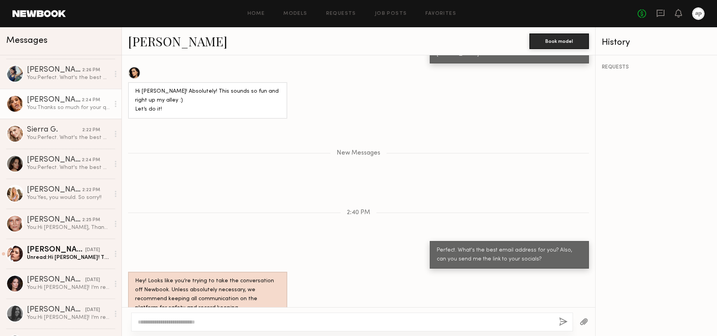
scroll to position [192, 0]
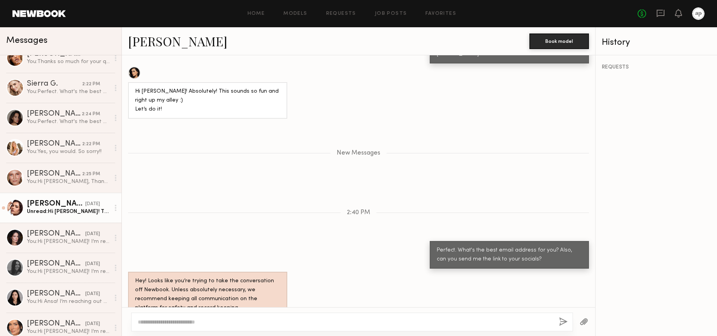
click at [63, 208] on div "Unread: Hi [PERSON_NAME]! Thanks for reaching out! This sounds great & I’d love…" at bounding box center [68, 211] width 83 height 7
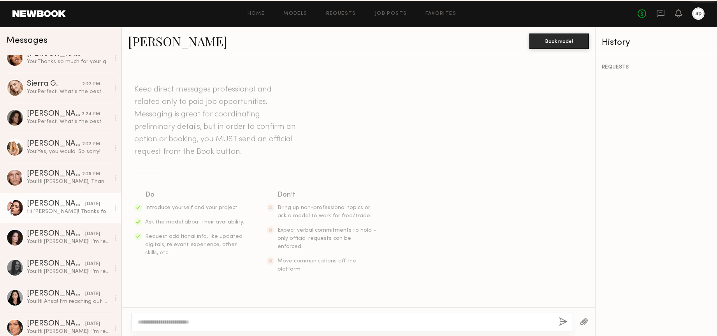
scroll to position [481, 0]
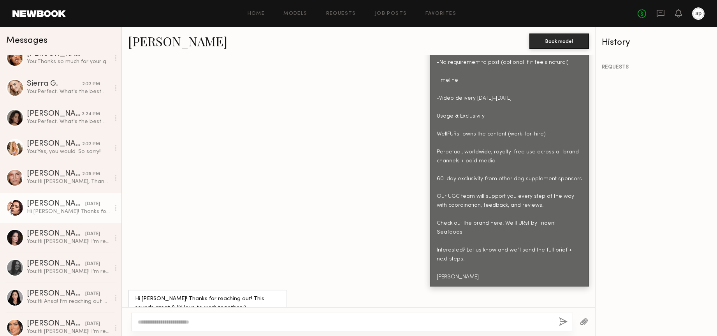
click at [219, 321] on textarea at bounding box center [345, 322] width 415 height 8
type textarea "**********"
click at [562, 324] on button "button" at bounding box center [563, 322] width 9 height 10
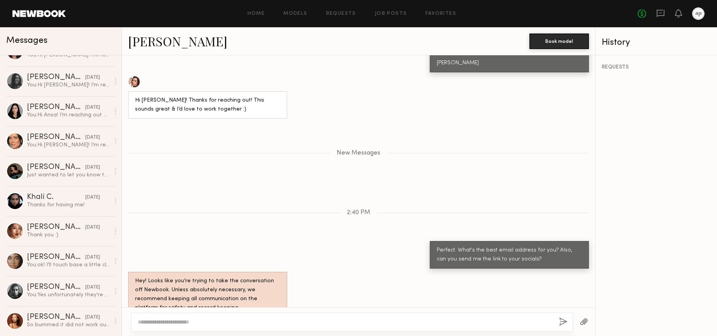
scroll to position [0, 0]
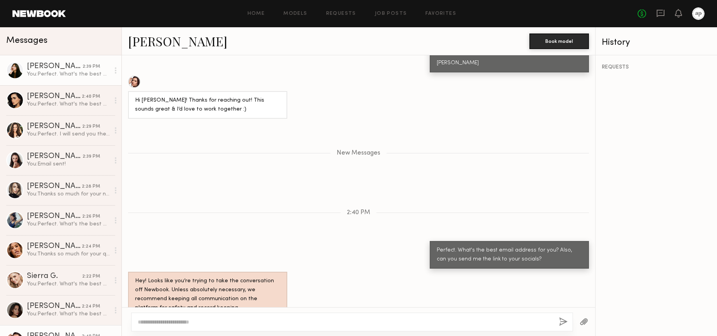
click at [74, 79] on link "[PERSON_NAME] 2:39 PM You: Perfect. What's the best email address for you? Also…" at bounding box center [61, 70] width 122 height 30
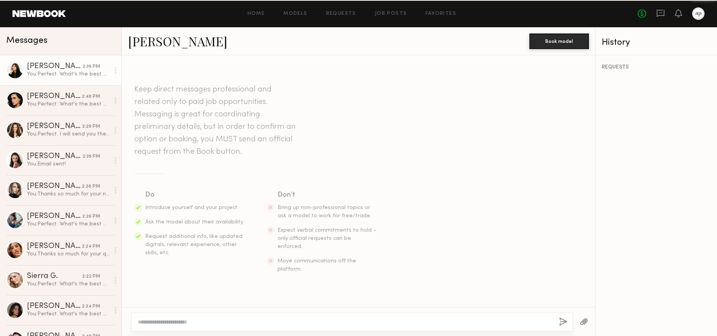
scroll to position [664, 0]
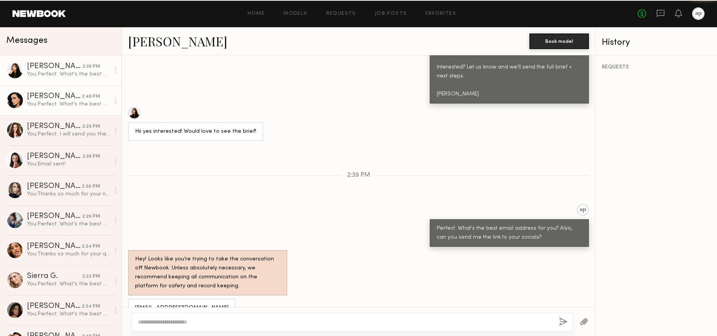
click at [72, 106] on div "You: Perfect. What's the best email address for you? Also, can you send me the …" at bounding box center [68, 103] width 83 height 7
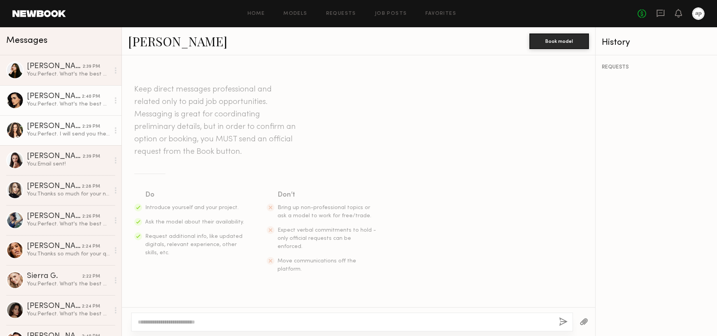
scroll to position [645, 0]
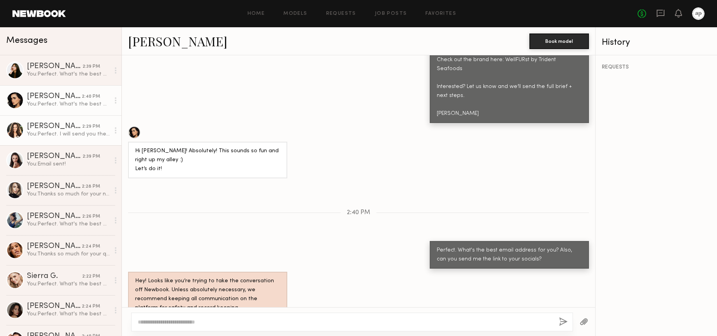
click at [71, 134] on div "You: Perfect. I will send you the details momentarily!" at bounding box center [68, 133] width 83 height 7
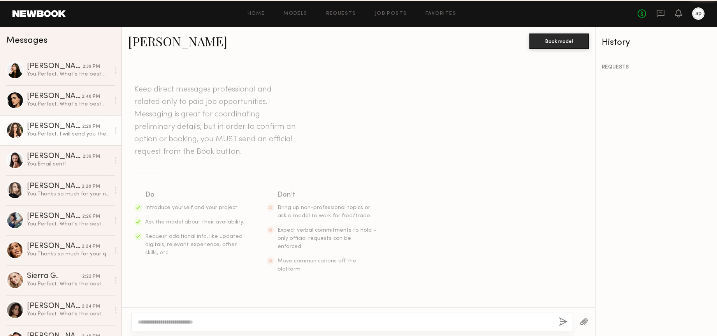
scroll to position [752, 0]
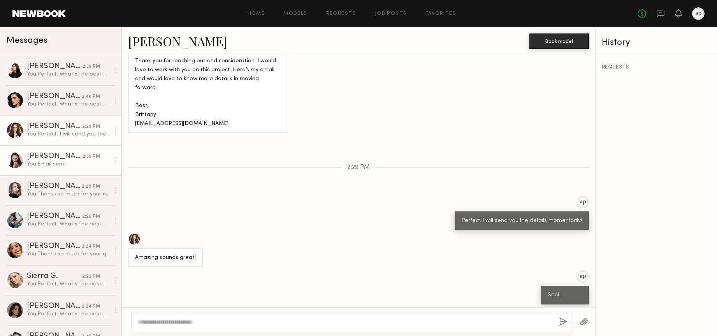
click at [68, 149] on link "[PERSON_NAME] 2:39 PM You: Email sent!" at bounding box center [61, 160] width 122 height 30
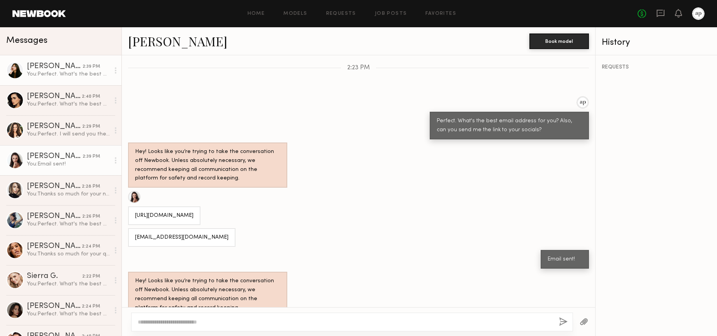
click at [66, 75] on div "You: Perfect. What's the best email address for you? Also, can you send me the …" at bounding box center [68, 73] width 83 height 7
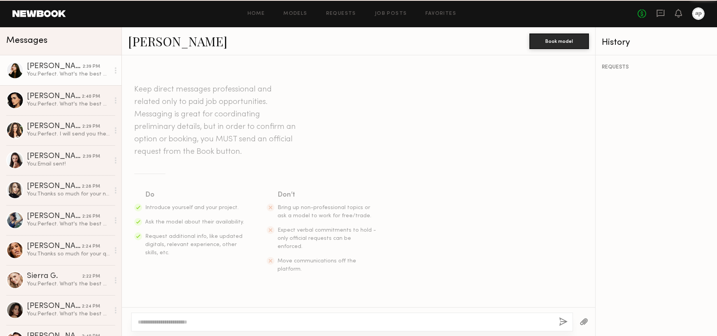
scroll to position [664, 0]
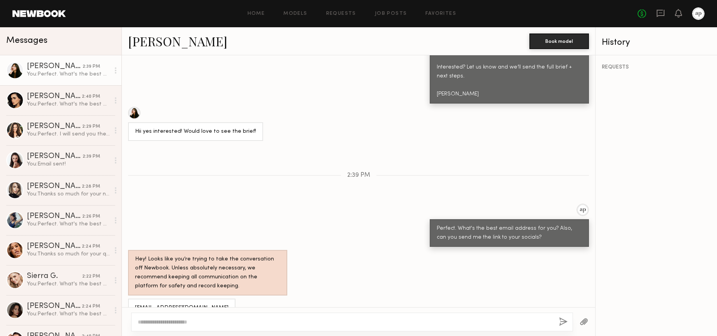
click at [194, 299] on div "[EMAIL_ADDRESS][DOMAIN_NAME]" at bounding box center [181, 308] width 107 height 19
drag, startPoint x: 187, startPoint y: 292, endPoint x: 133, endPoint y: 291, distance: 53.8
click at [133, 299] on div "[EMAIL_ADDRESS][DOMAIN_NAME]" at bounding box center [181, 308] width 107 height 19
drag, startPoint x: 220, startPoint y: 328, endPoint x: 222, endPoint y: 320, distance: 7.6
click at [220, 327] on div at bounding box center [352, 322] width 442 height 19
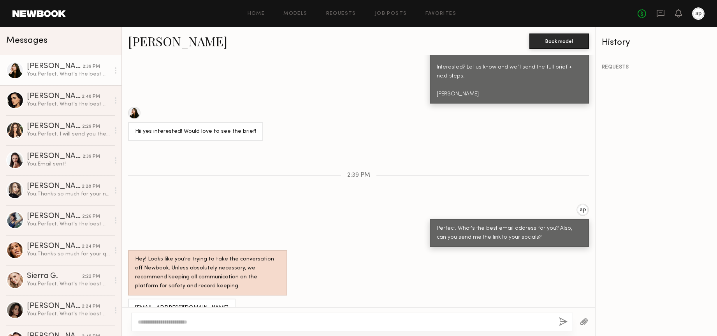
click at [228, 316] on div at bounding box center [352, 322] width 442 height 19
click at [231, 319] on textarea at bounding box center [345, 322] width 415 height 8
type textarea "**********"
click at [560, 323] on button "button" at bounding box center [563, 322] width 9 height 10
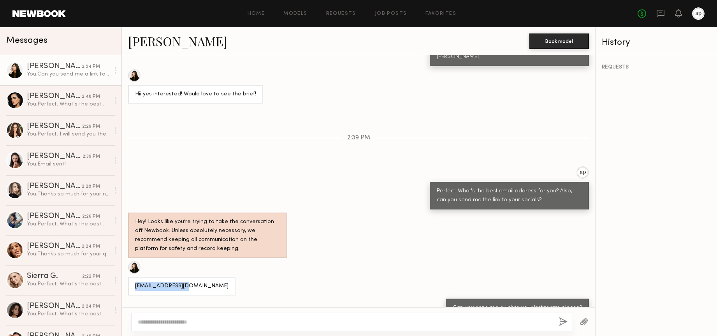
drag, startPoint x: 192, startPoint y: 269, endPoint x: 140, endPoint y: 253, distance: 54.6
click at [135, 277] on div "[EMAIL_ADDRESS][DOMAIN_NAME]" at bounding box center [181, 286] width 107 height 19
